Goal: Contribute content

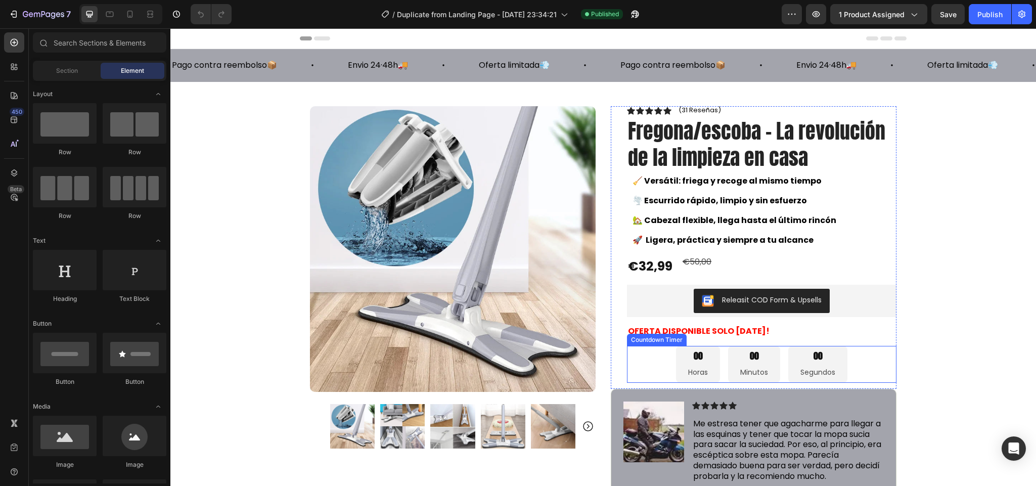
click at [789, 359] on div "00 Segundos" at bounding box center [818, 364] width 59 height 37
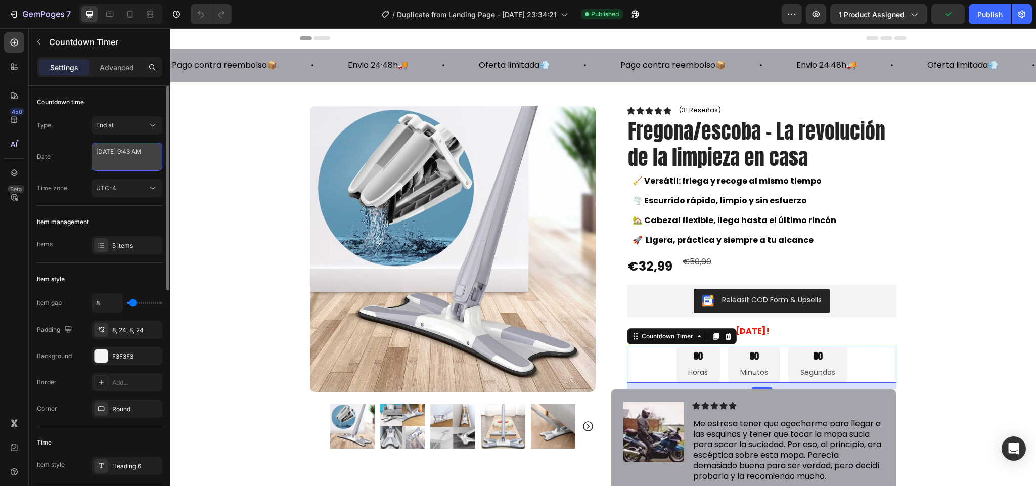
click at [125, 155] on textarea "[DATE] 9:43 AM" at bounding box center [127, 157] width 71 height 28
select select "9"
select select "43"
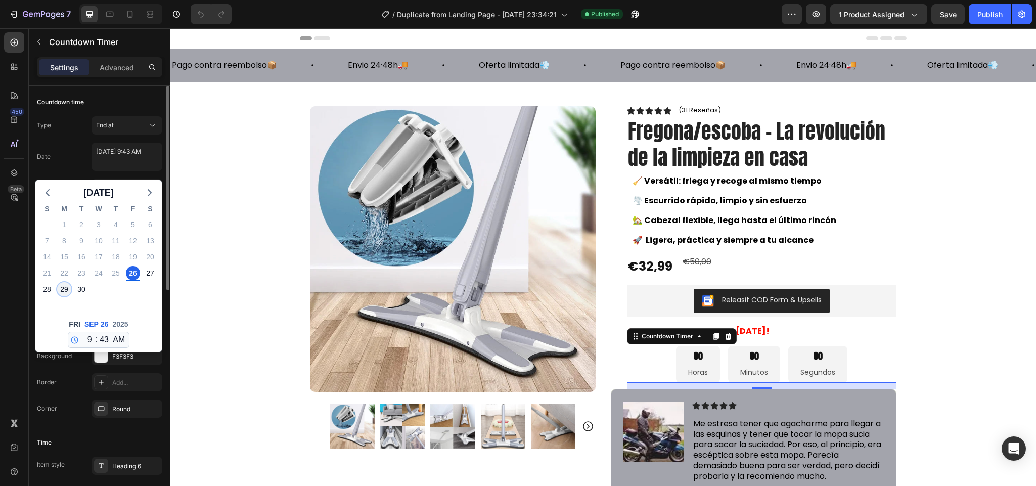
click at [62, 291] on div "29" at bounding box center [64, 289] width 14 height 14
type textarea "[DATE] 9:43 AM"
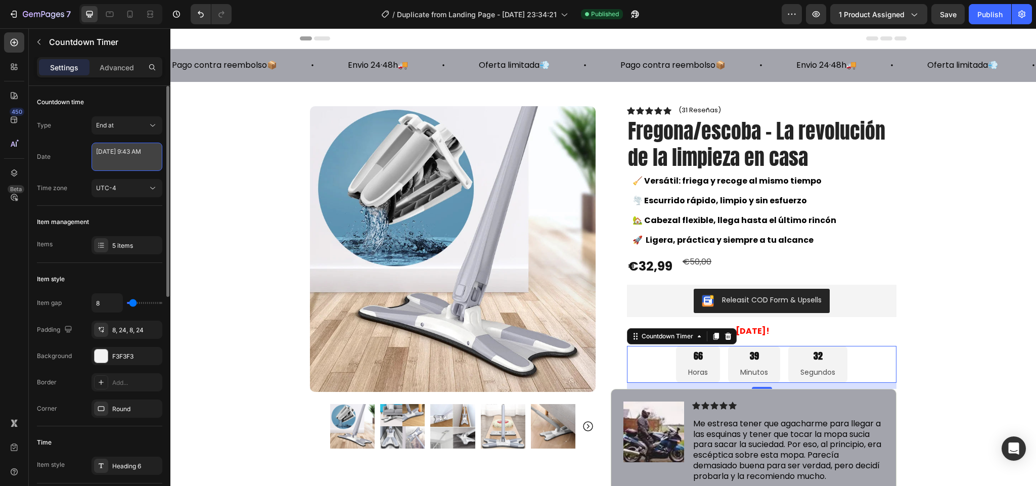
click at [129, 162] on textarea "[DATE] 9:43 AM" at bounding box center [127, 157] width 71 height 28
select select "9"
select select "43"
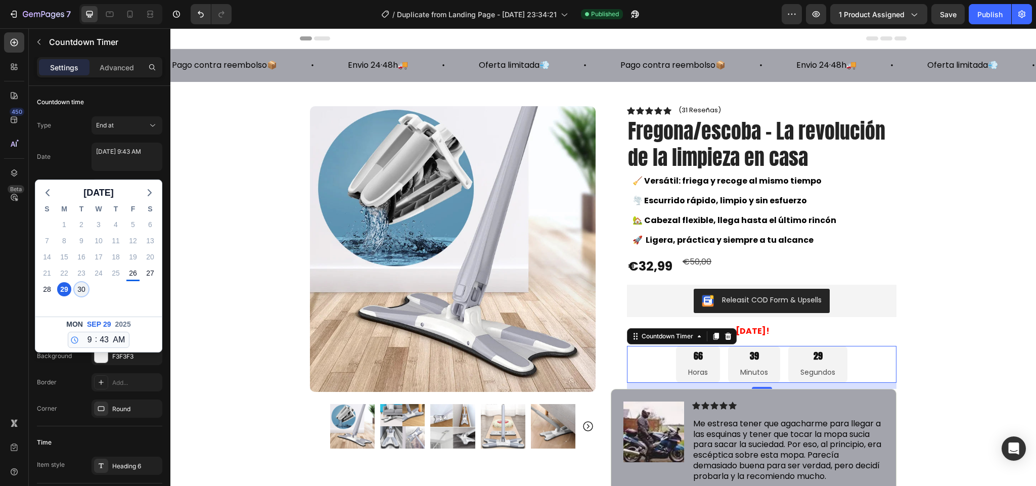
click at [79, 291] on div "30" at bounding box center [81, 289] width 14 height 14
type textarea "[DATE] 9:43 AM"
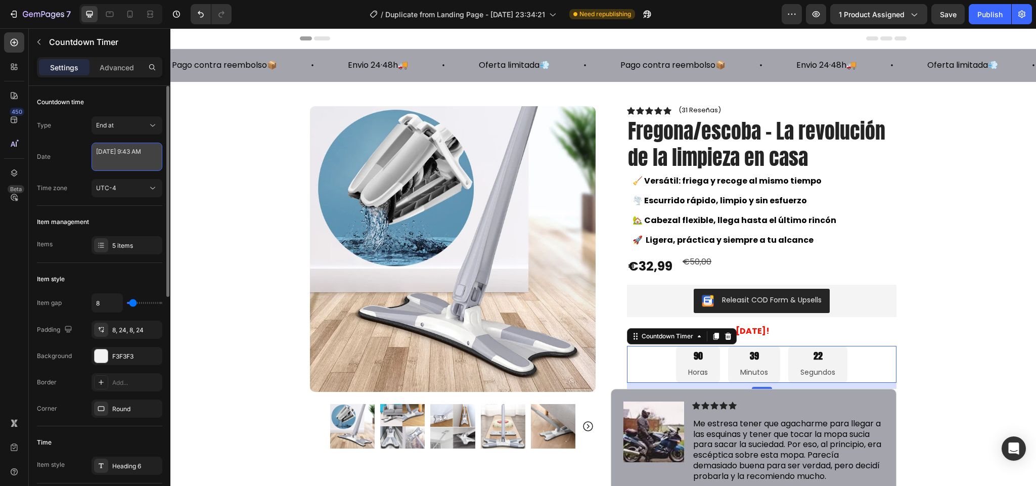
click at [151, 158] on textarea "[DATE] 9:43 AM" at bounding box center [127, 157] width 71 height 28
select select "9"
select select "43"
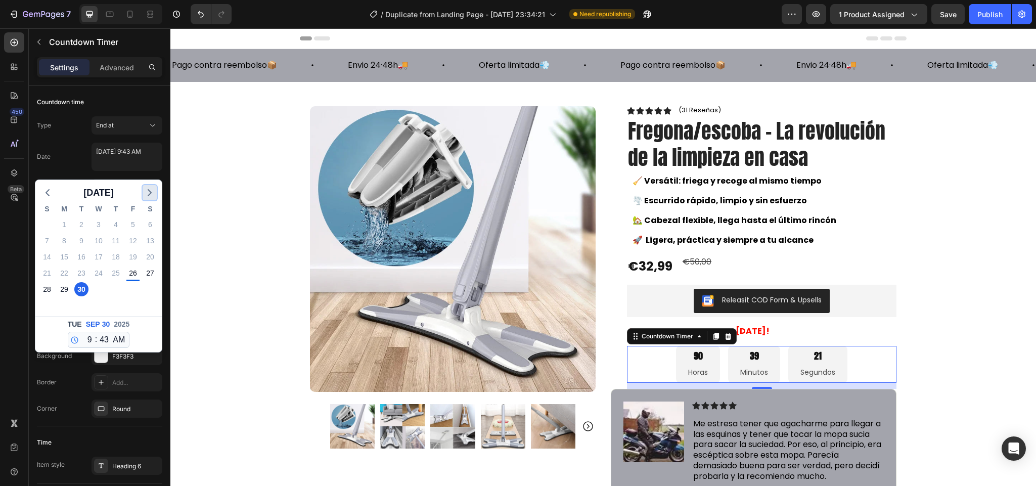
click at [148, 196] on polyline "button" at bounding box center [149, 193] width 3 height 6
click at [104, 223] on div "1" at bounding box center [99, 225] width 14 height 14
type textarea "[DATE] 9:43 AM"
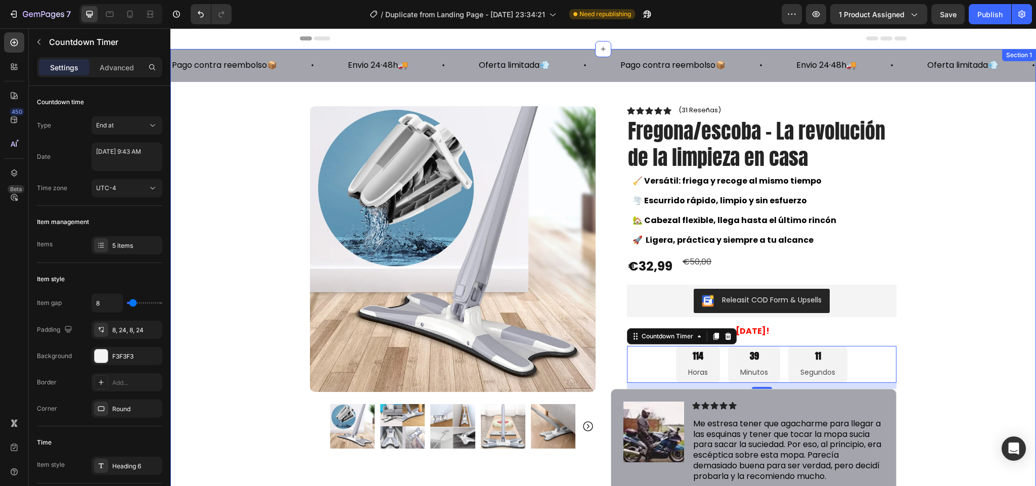
click at [954, 269] on div "Pago contra reembolso📦 Text Block Envio 24·48h🚚 Text Block Oferta limitada💨 Tex…" at bounding box center [603, 345] width 866 height 593
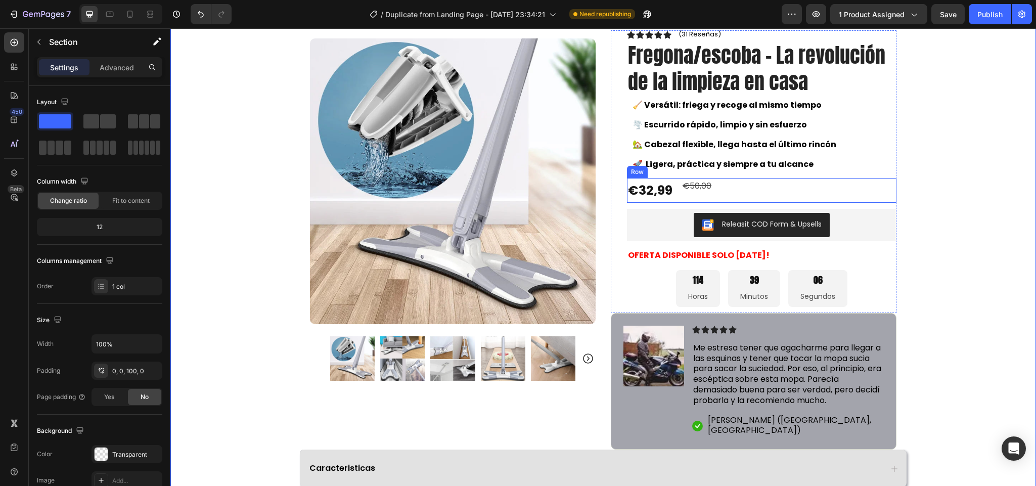
scroll to position [152, 0]
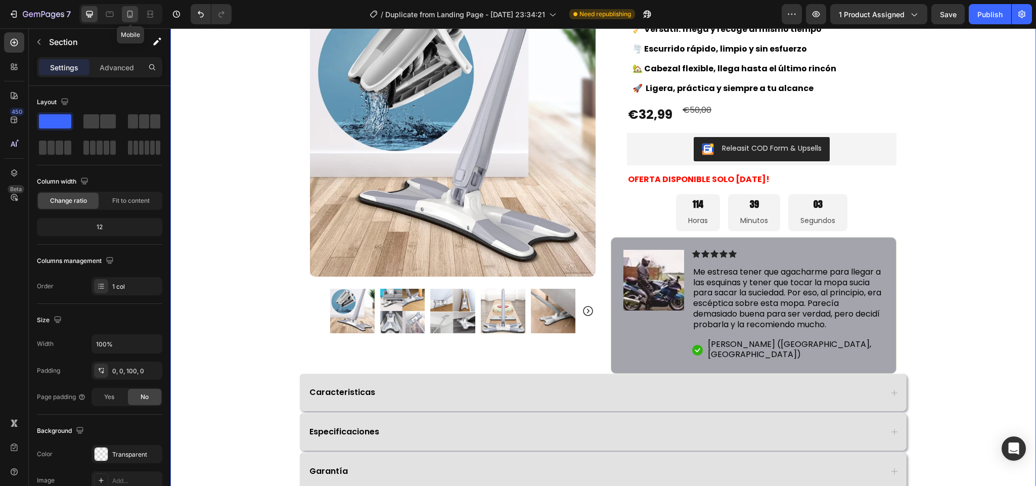
click at [131, 20] on div at bounding box center [130, 14] width 16 height 16
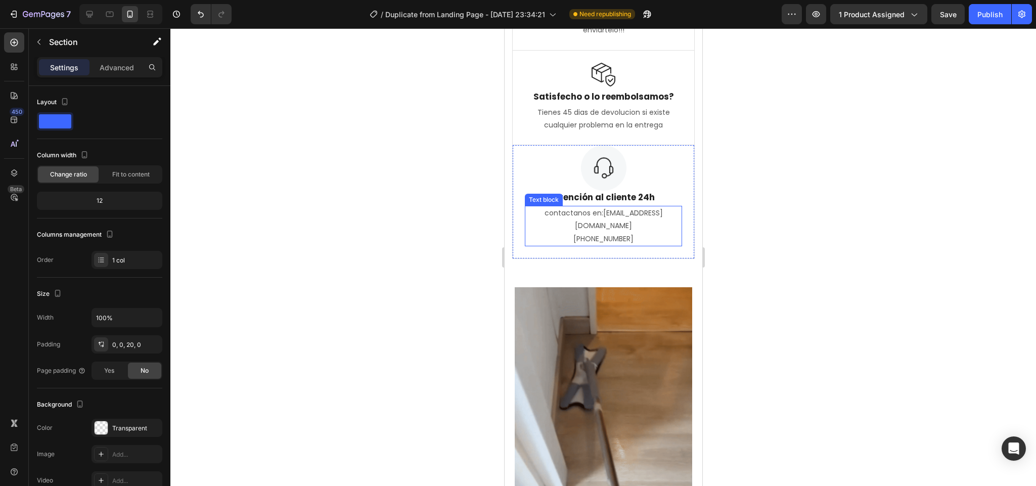
scroll to position [379, 0]
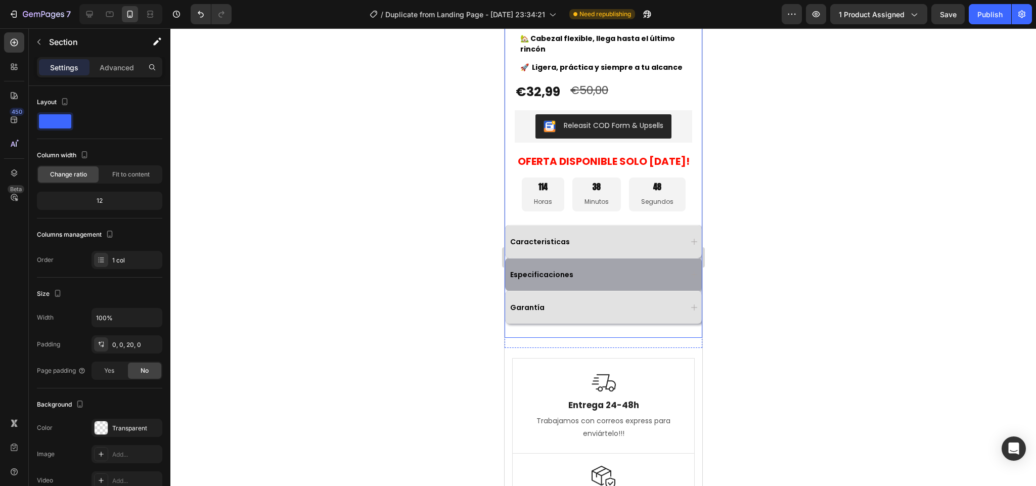
click at [635, 271] on div "Especificaciones" at bounding box center [594, 275] width 173 height 12
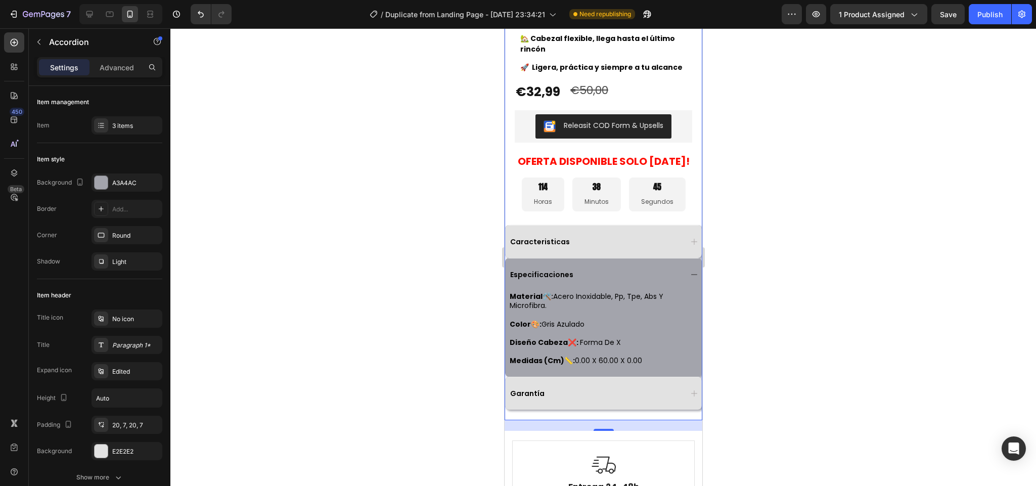
click at [564, 270] on div "Especificaciones" at bounding box center [603, 274] width 197 height 33
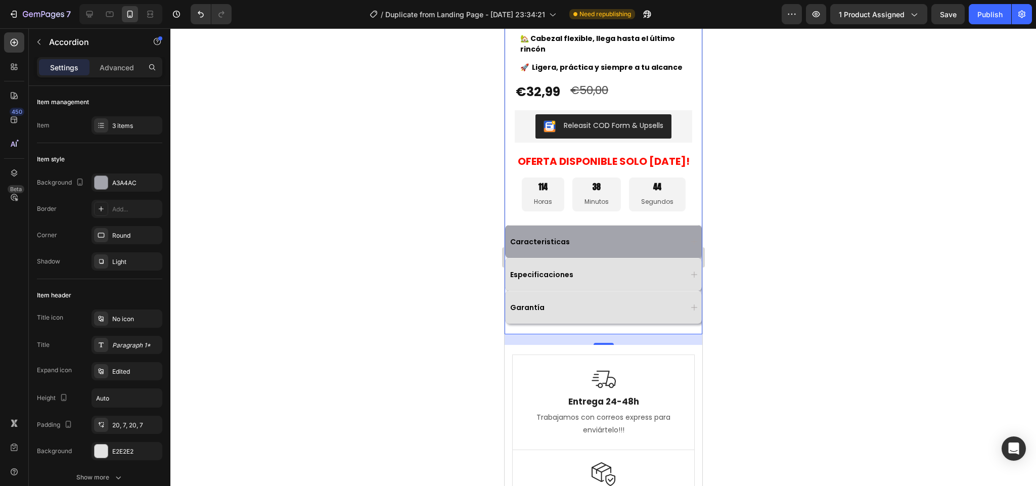
click at [576, 254] on div "Caracteristicas" at bounding box center [603, 241] width 197 height 33
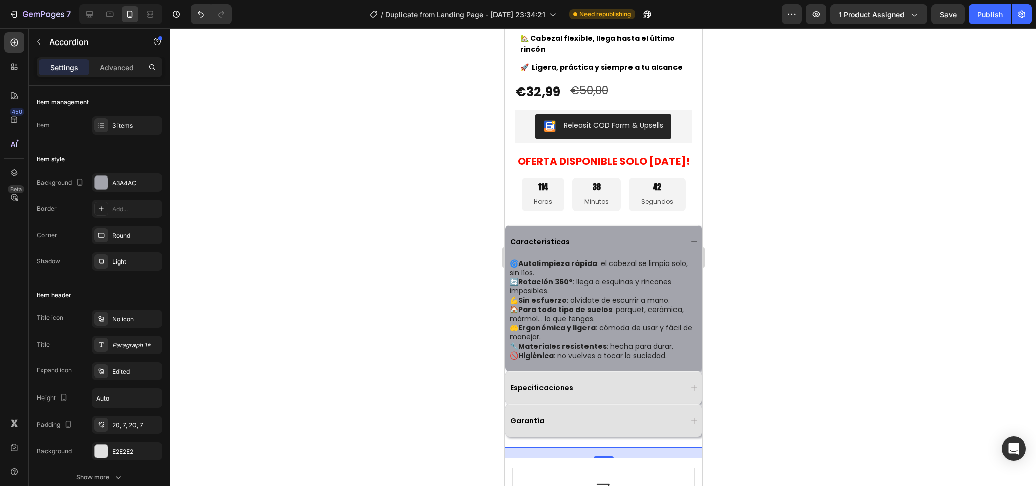
click at [591, 248] on div "Caracteristicas" at bounding box center [594, 242] width 173 height 12
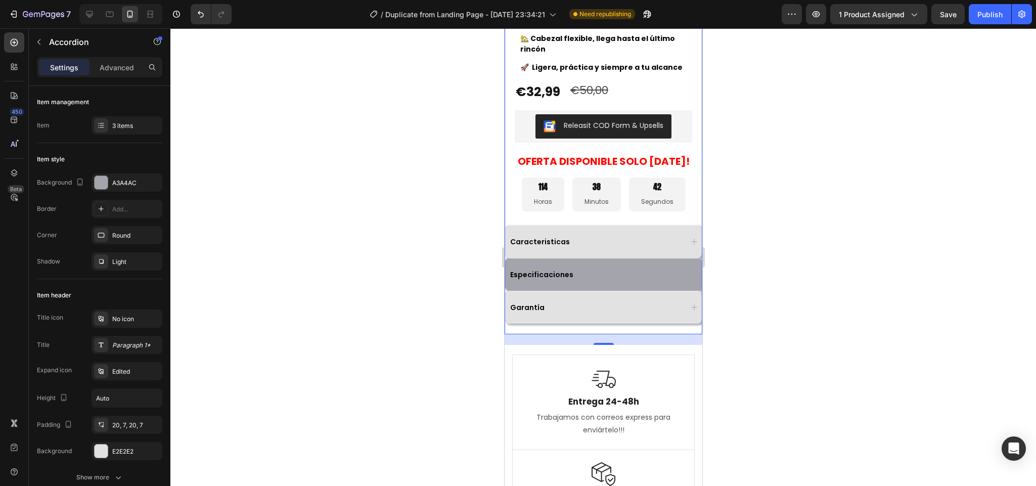
click at [594, 263] on div "Especificaciones" at bounding box center [603, 274] width 197 height 33
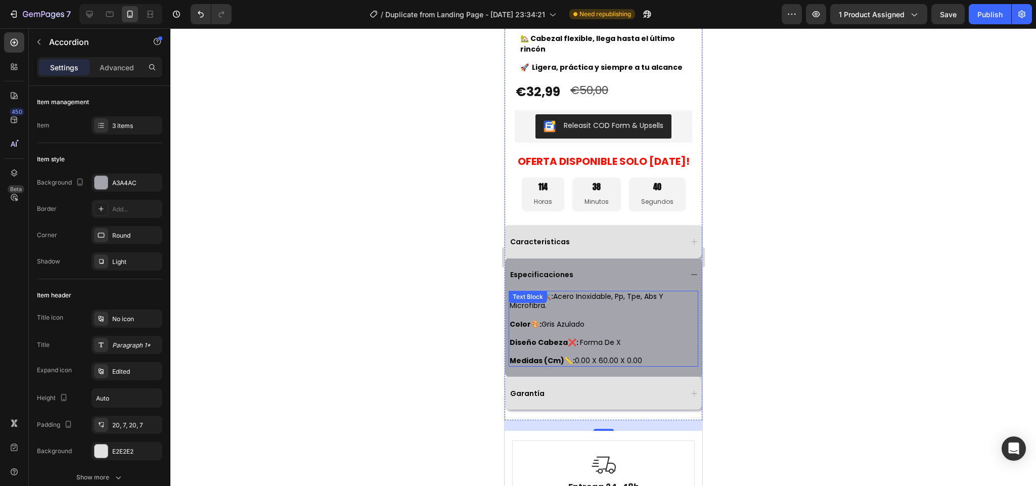
click at [635, 359] on span "0.00 x 60.00 x 0.00" at bounding box center [608, 361] width 67 height 10
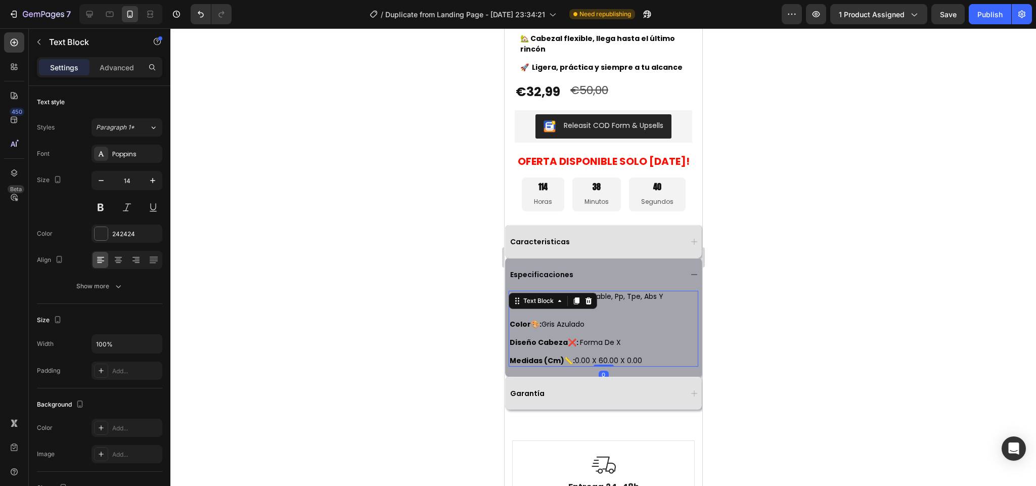
click at [646, 356] on p at bounding box center [603, 351] width 188 height 9
click at [648, 359] on p "medidas (cm)📏: 0.00 x 60.00 x 0.00" at bounding box center [603, 360] width 188 height 9
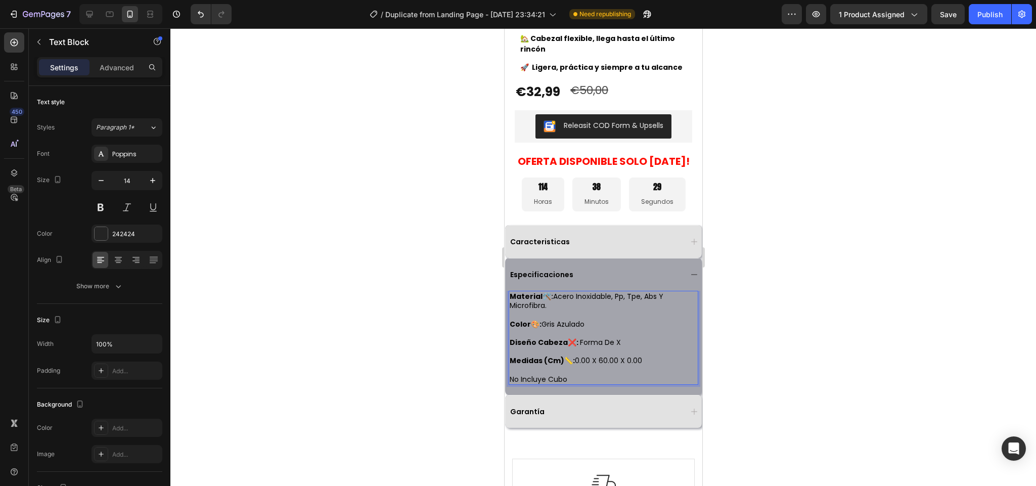
click at [527, 361] on strong "medidas (cm)📏:" at bounding box center [541, 361] width 65 height 10
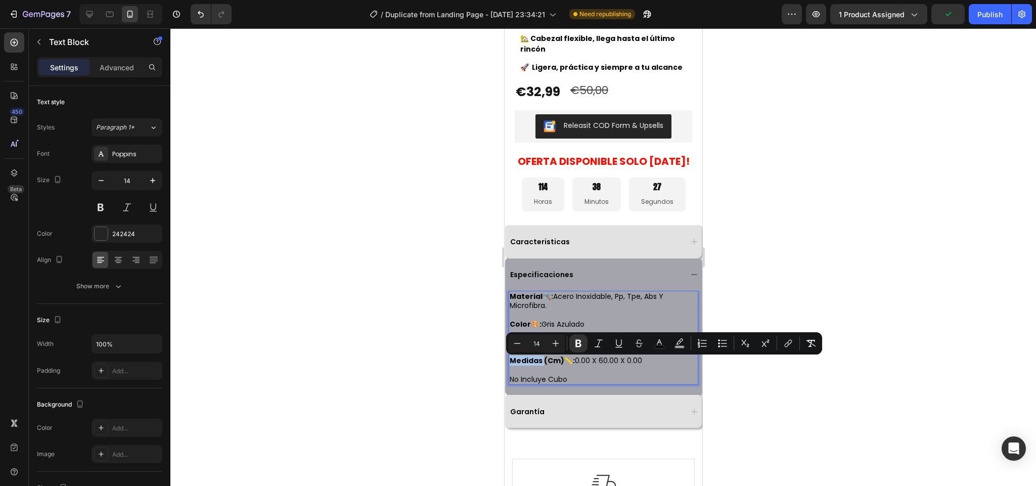
click at [537, 366] on strong "medidas (cm)📏:" at bounding box center [541, 361] width 65 height 10
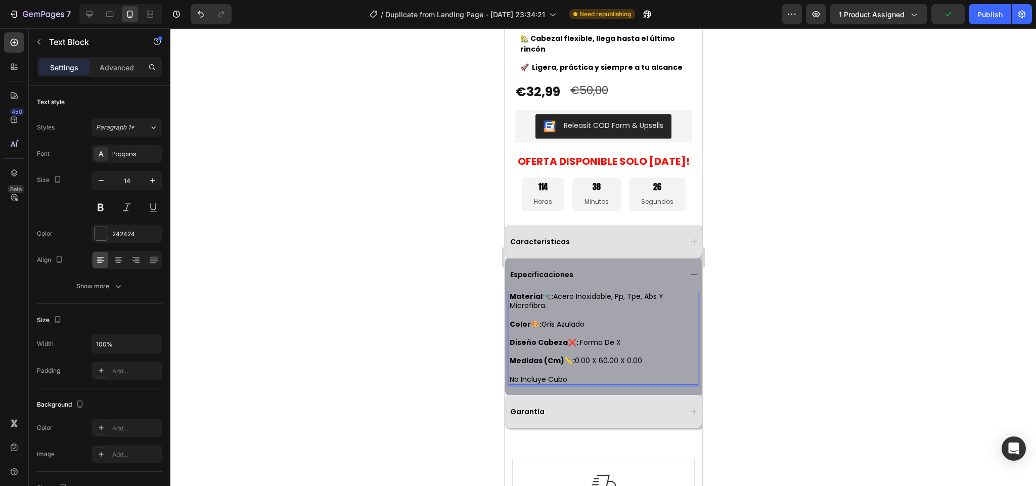
click at [532, 363] on strong "medidas (cm)📏:" at bounding box center [541, 361] width 65 height 10
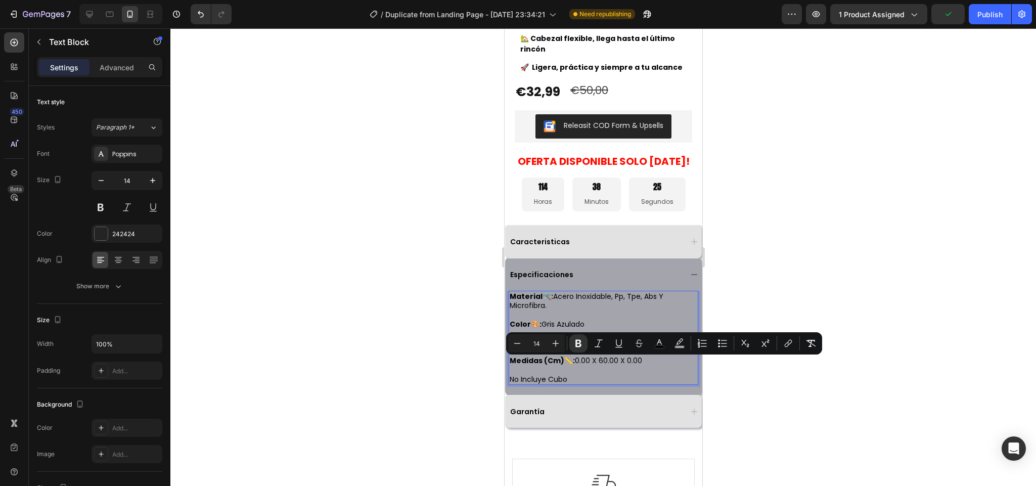
click at [542, 380] on span "no incluye cubo" at bounding box center [538, 379] width 58 height 10
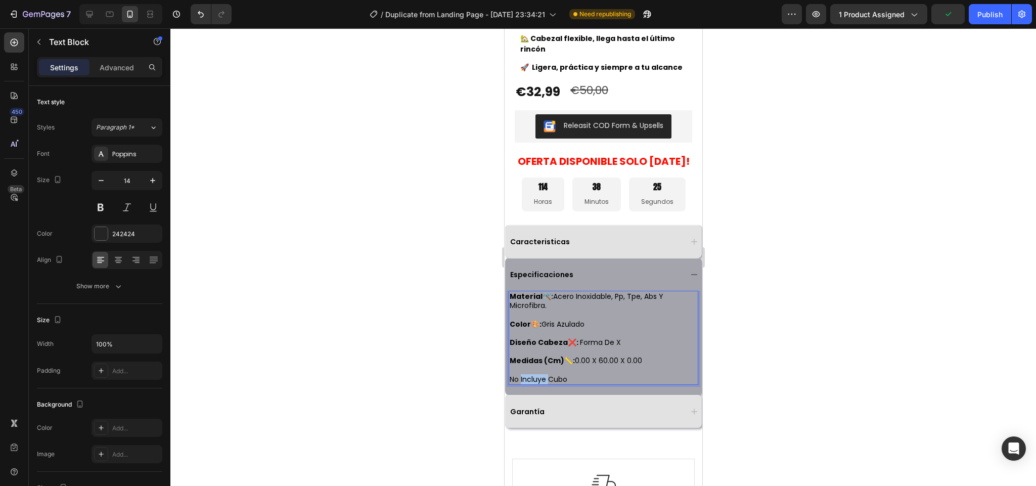
click at [542, 380] on span "no incluye cubo" at bounding box center [538, 379] width 58 height 10
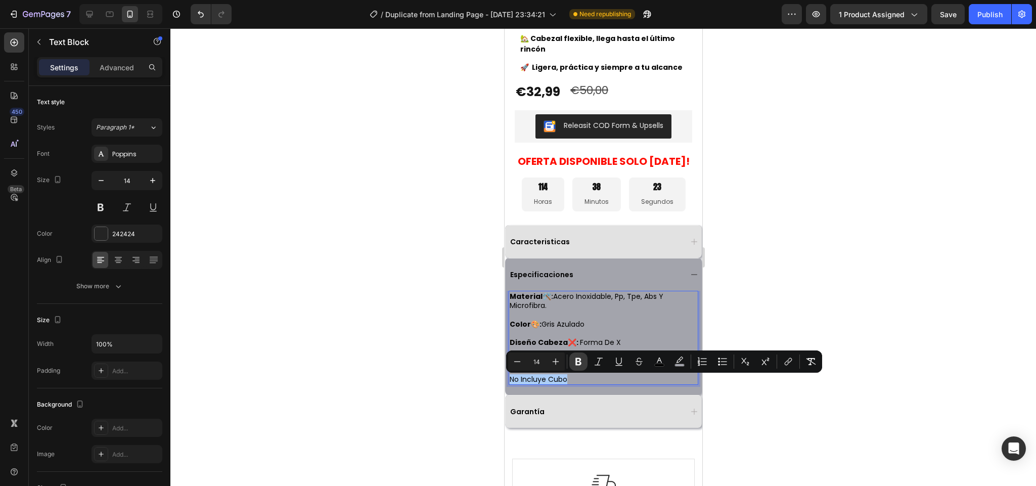
click at [583, 362] on icon "Editor contextual toolbar" at bounding box center [579, 362] width 10 height 10
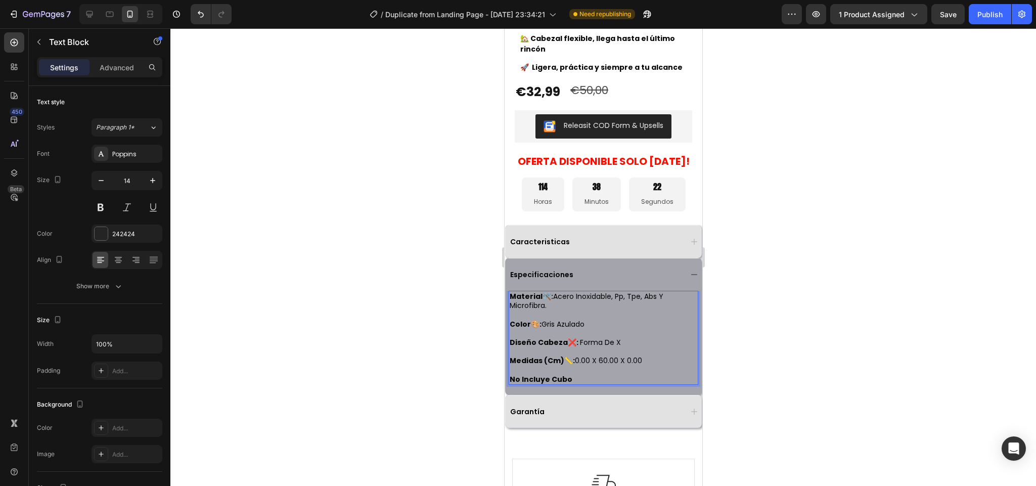
click at [581, 382] on p "no incluye cubo" at bounding box center [603, 379] width 188 height 9
drag, startPoint x: 573, startPoint y: 344, endPoint x: 567, endPoint y: 345, distance: 6.1
click at [567, 345] on strong "diseño cabeza❌:" at bounding box center [543, 342] width 69 height 10
copy strong "❌"
click at [580, 380] on p "no incluye cubo" at bounding box center [603, 379] width 188 height 9
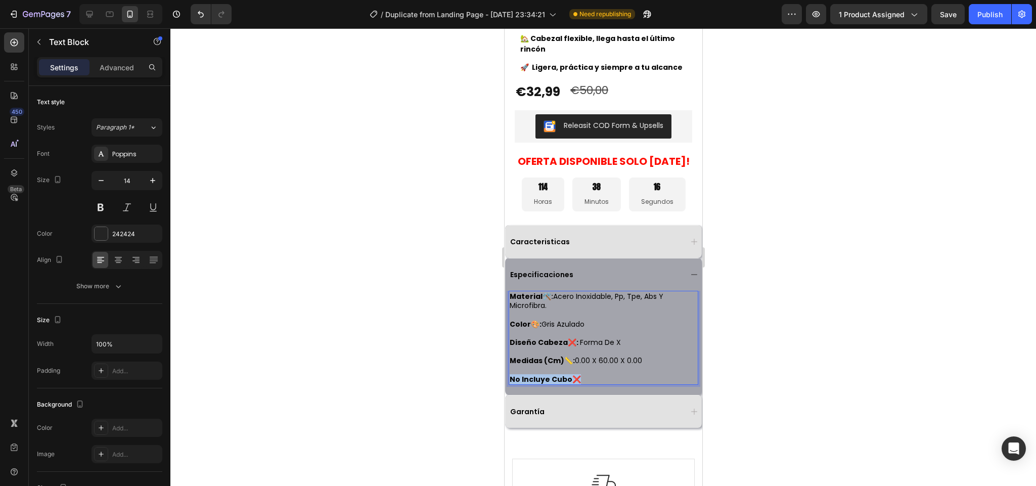
drag, startPoint x: 593, startPoint y: 380, endPoint x: 510, endPoint y: 379, distance: 82.5
click at [510, 379] on p "no incluye cubo ❌" at bounding box center [603, 379] width 188 height 9
drag, startPoint x: 556, startPoint y: 378, endPoint x: 549, endPoint y: 378, distance: 7.6
click at [549, 378] on strong "no incluye cubo" at bounding box center [540, 379] width 63 height 10
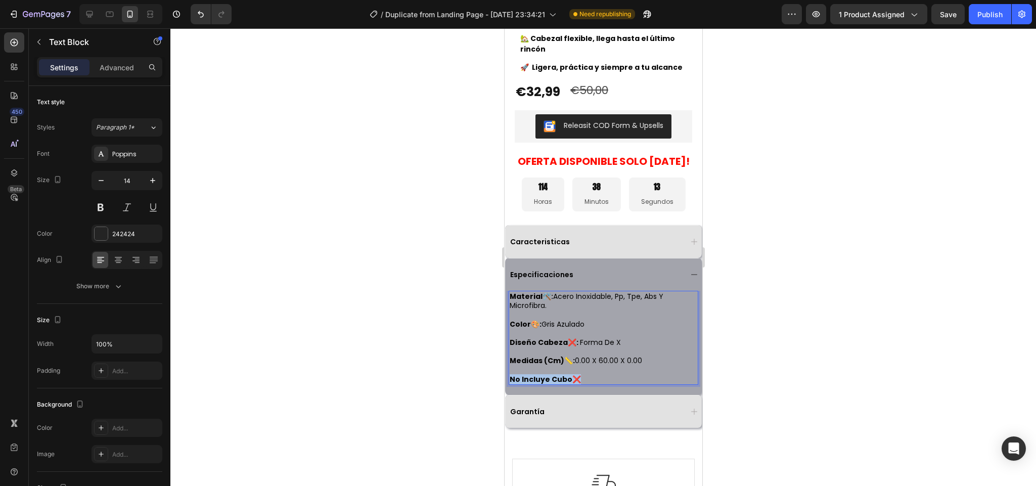
click at [549, 378] on strong "no incluye cubo" at bounding box center [540, 379] width 63 height 10
click at [552, 380] on strong "no incluye cubo" at bounding box center [540, 379] width 63 height 10
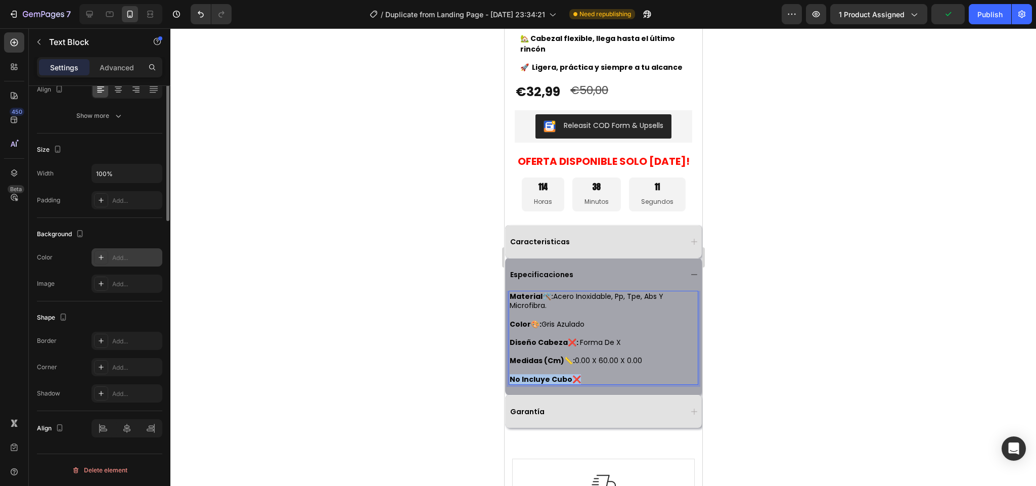
scroll to position [0, 0]
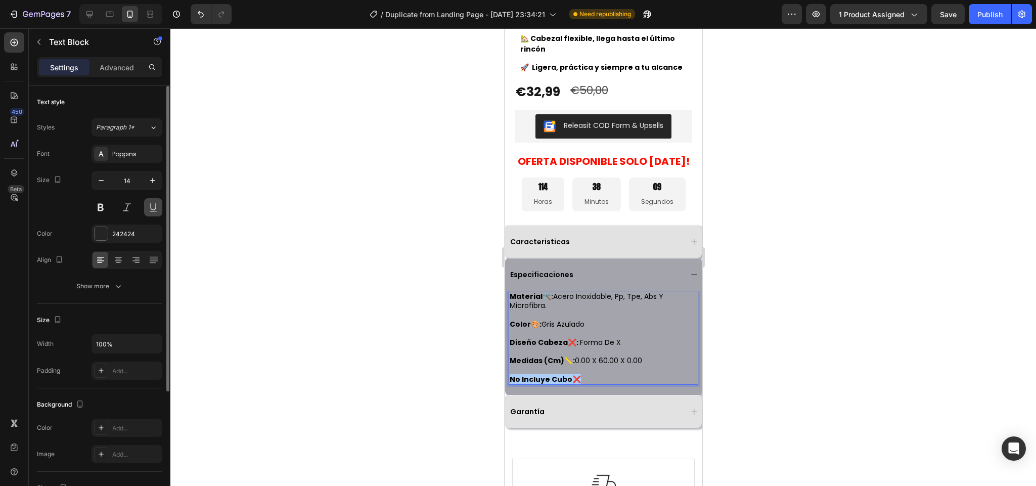
click at [149, 214] on button at bounding box center [153, 207] width 18 height 18
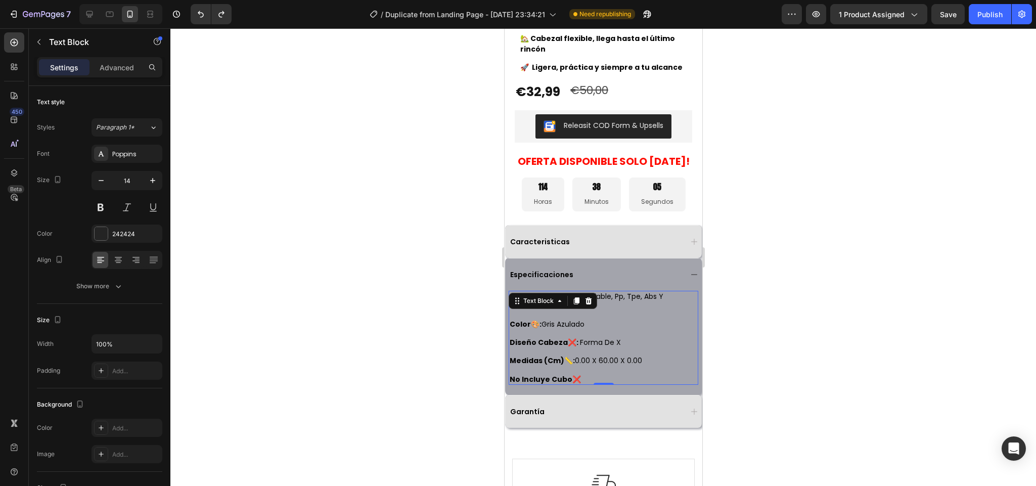
click at [562, 381] on strong "no incluye cubo" at bounding box center [540, 379] width 63 height 10
click at [561, 381] on strong "no incluye cubo" at bounding box center [540, 379] width 63 height 10
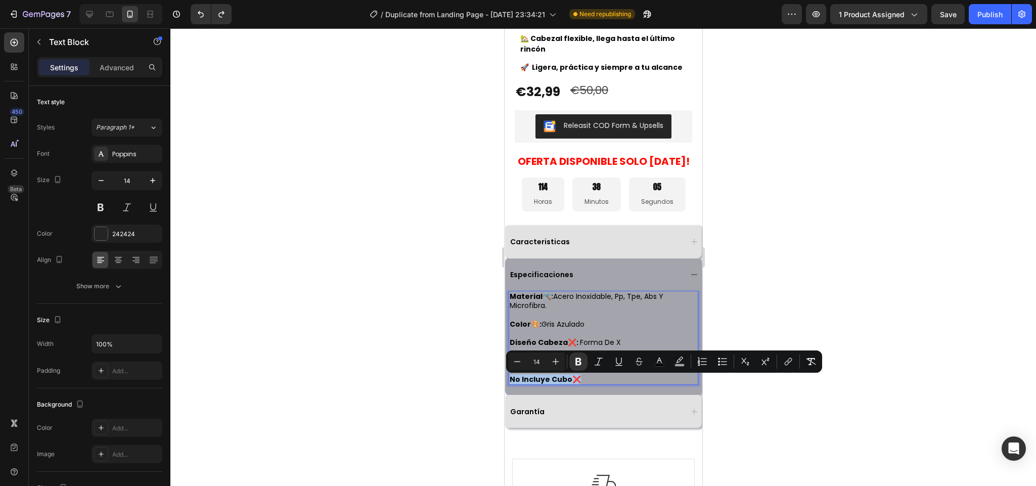
click at [561, 381] on strong "no incluye cubo" at bounding box center [540, 379] width 63 height 10
click at [146, 212] on button at bounding box center [153, 207] width 18 height 18
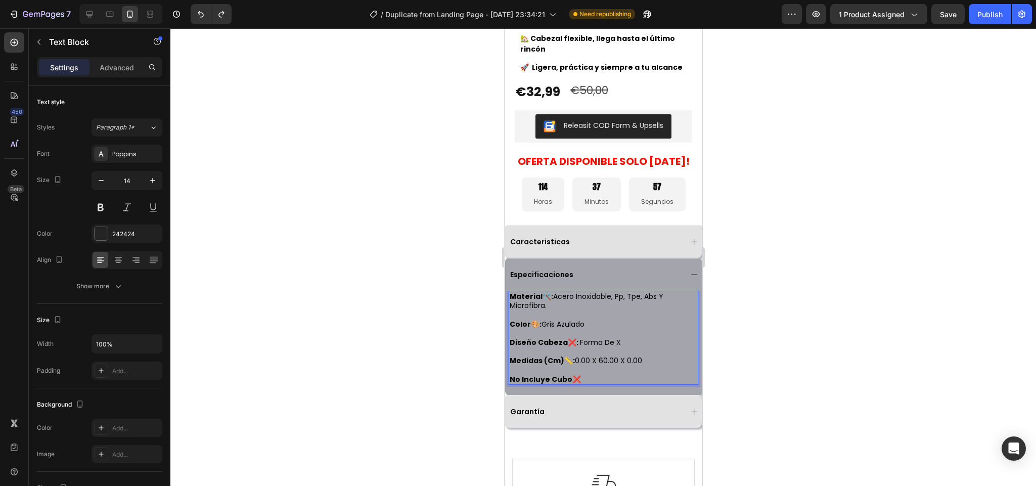
click at [539, 380] on strong "no incluye cubo" at bounding box center [540, 379] width 63 height 10
click at [540, 380] on strong "no incluye cubo" at bounding box center [540, 379] width 63 height 10
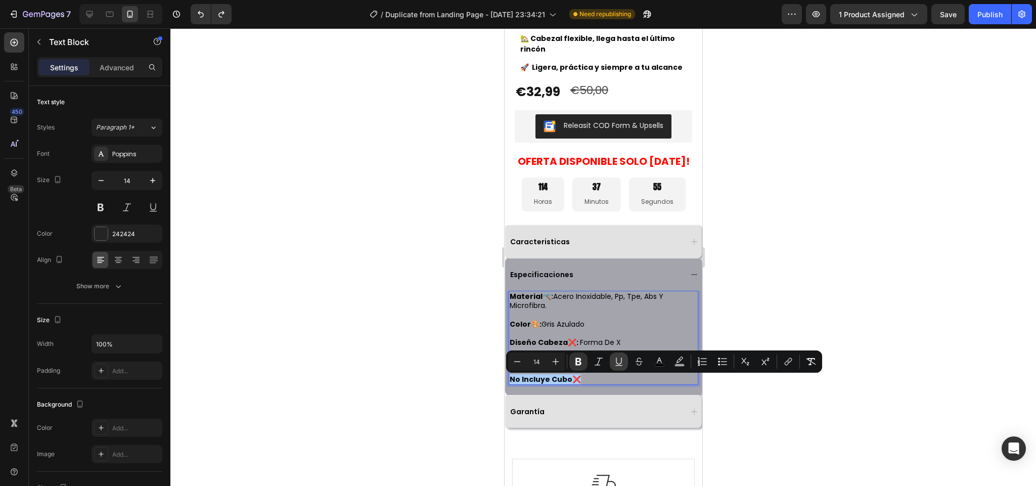
click at [619, 361] on icon "Editor contextual toolbar" at bounding box center [619, 362] width 10 height 10
click at [605, 380] on p "no incluye cubo ❌" at bounding box center [603, 379] width 188 height 9
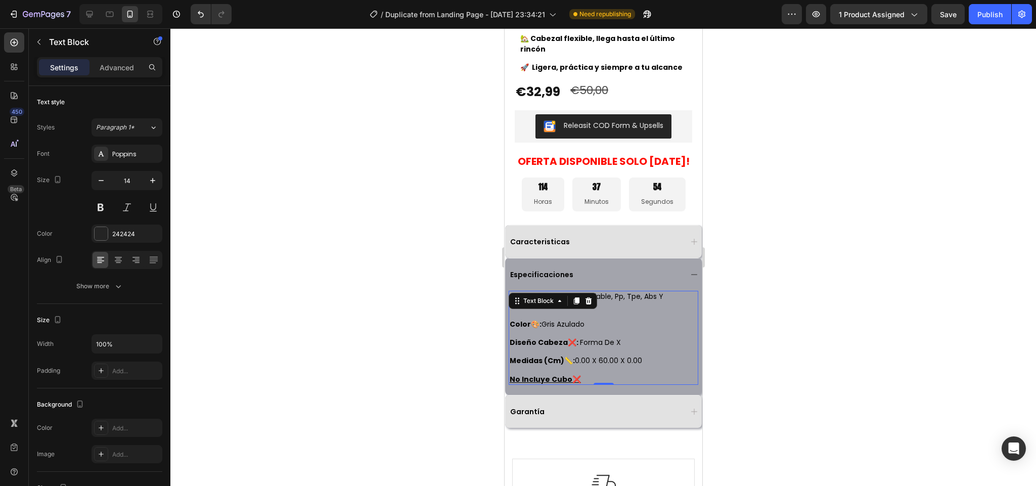
click at [796, 369] on div at bounding box center [603, 257] width 866 height 458
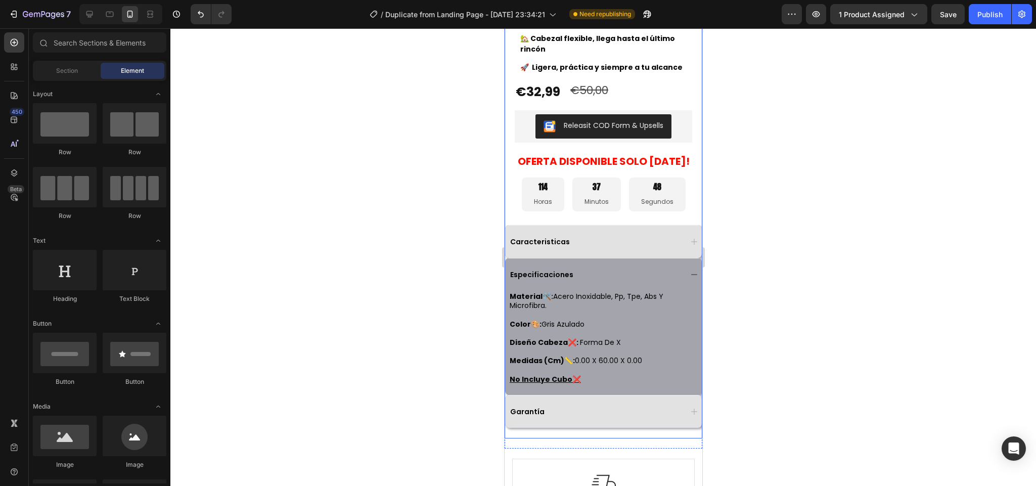
click at [591, 412] on div "Garantía" at bounding box center [594, 412] width 173 height 12
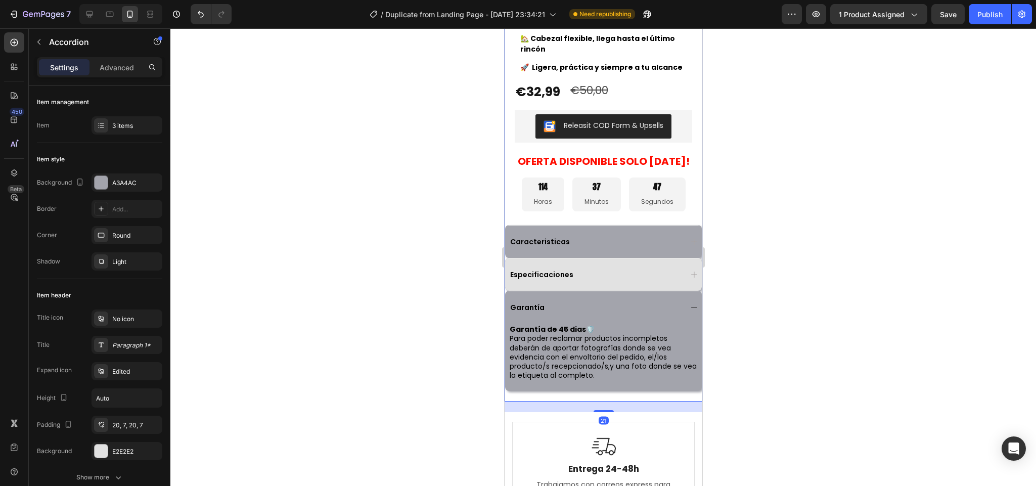
click at [570, 240] on div "Caracteristicas" at bounding box center [594, 242] width 173 height 12
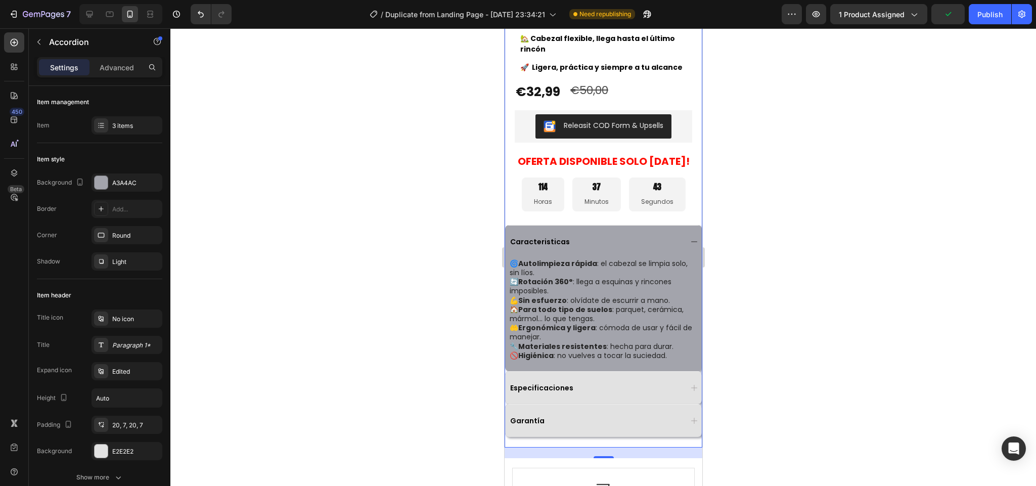
click at [601, 239] on div "Caracteristicas" at bounding box center [594, 242] width 173 height 12
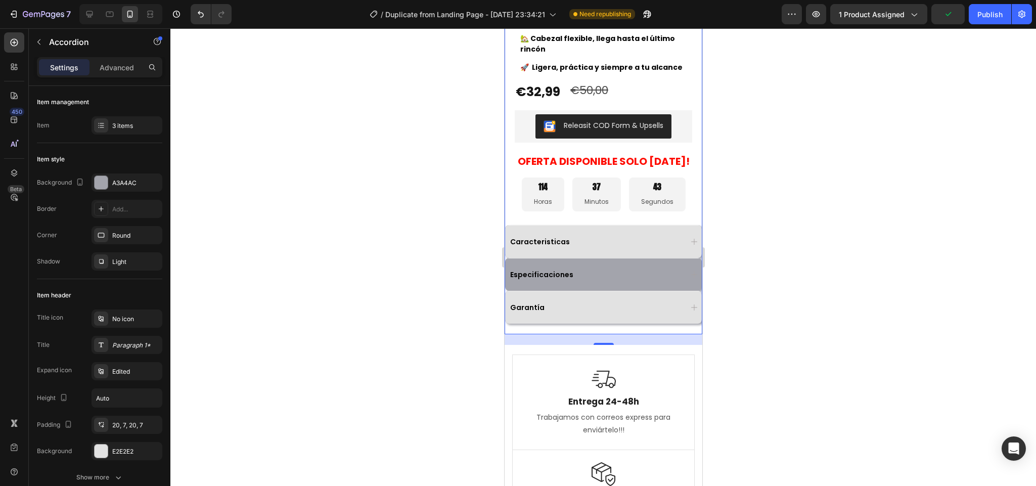
click at [601, 279] on div "Especificaciones" at bounding box center [594, 275] width 173 height 12
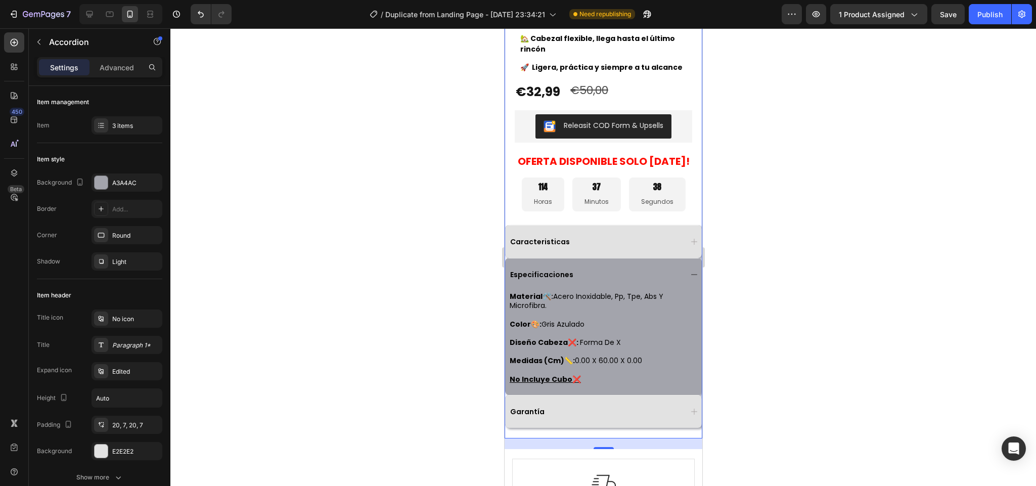
click at [630, 276] on div "Especificaciones" at bounding box center [594, 275] width 173 height 12
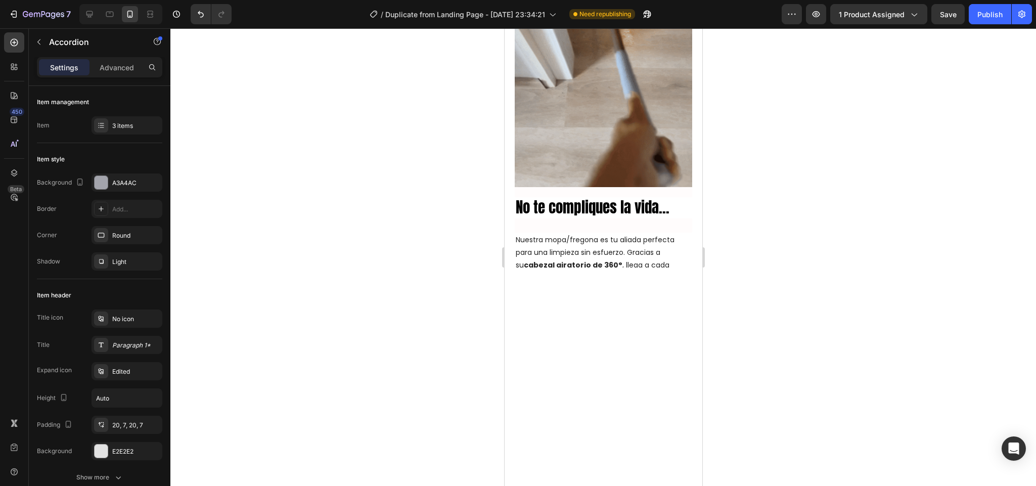
scroll to position [896, 0]
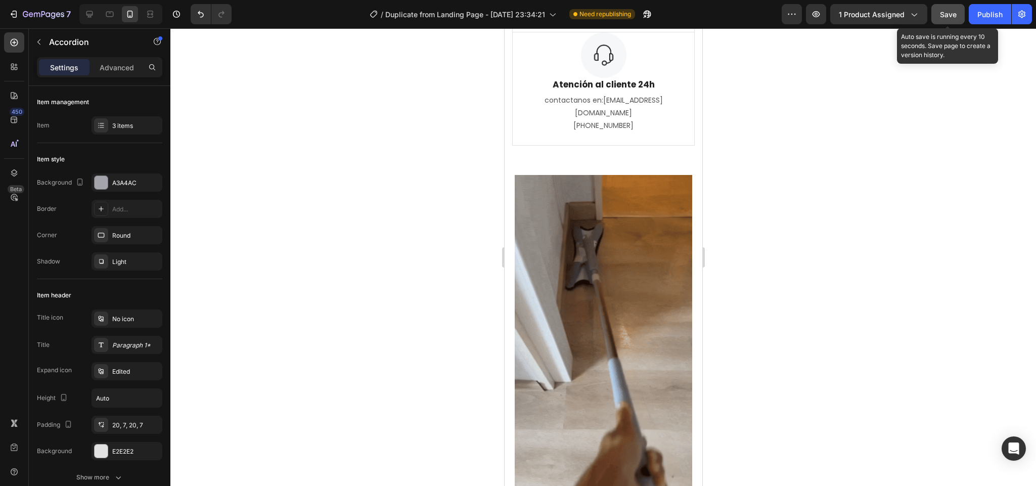
click at [948, 20] on button "Save" at bounding box center [948, 14] width 33 height 20
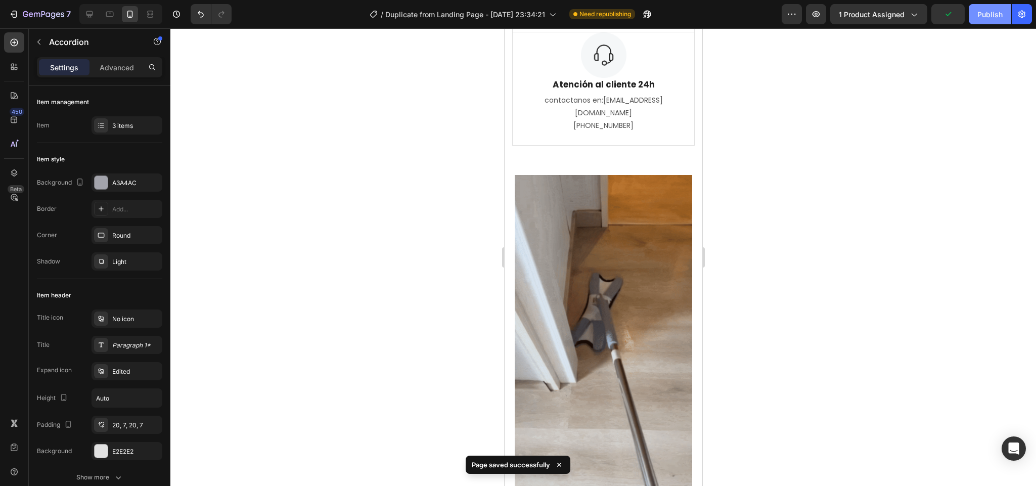
click at [986, 22] on button "Publish" at bounding box center [990, 14] width 42 height 20
click at [969, 4] on button "Publish" at bounding box center [990, 14] width 42 height 20
